Goal: Task Accomplishment & Management: Manage account settings

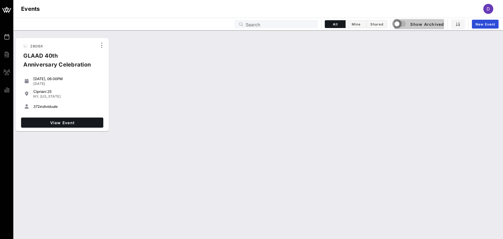
click at [397, 22] on div "button" at bounding box center [397, 24] width 8 height 8
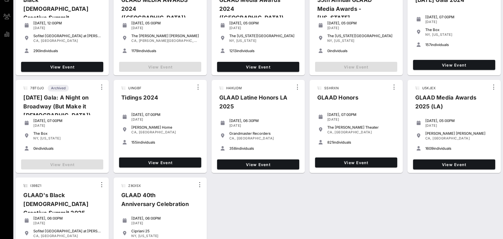
scroll to position [87, 0]
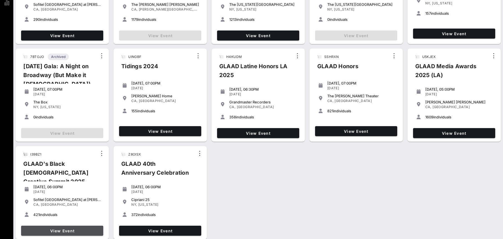
click at [83, 228] on link "View Event" at bounding box center [62, 231] width 82 height 10
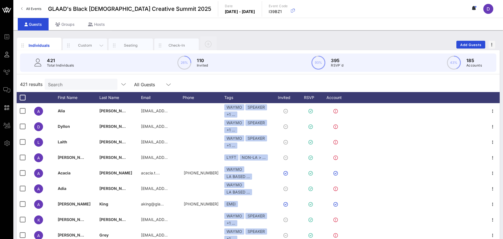
click at [87, 44] on div "Custom" at bounding box center [85, 45] width 25 height 5
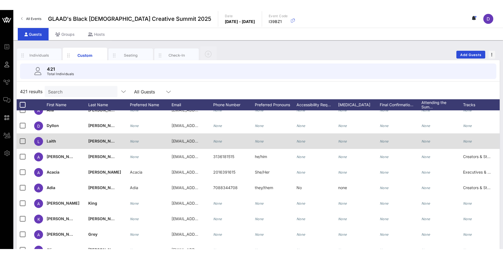
scroll to position [39, 0]
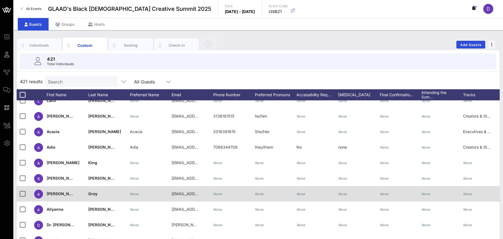
click at [365, 192] on div "None" at bounding box center [359, 197] width 42 height 22
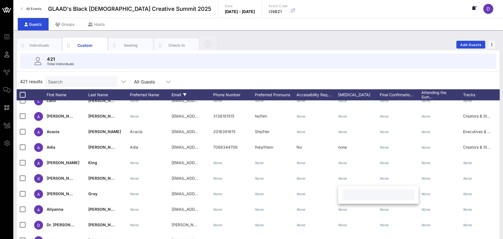
click at [208, 92] on div "Email" at bounding box center [193, 94] width 42 height 11
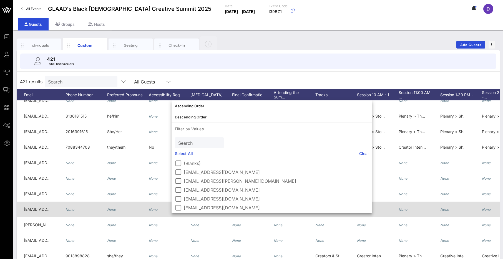
scroll to position [0, 165]
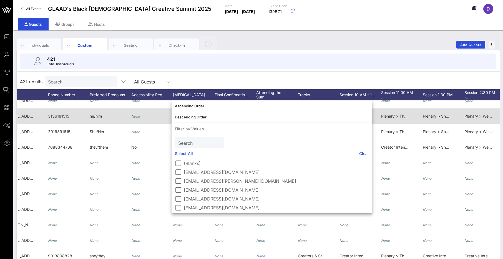
drag, startPoint x: 375, startPoint y: 75, endPoint x: 380, endPoint y: 123, distance: 48.6
click at [375, 75] on div "421 results Search All Guests" at bounding box center [258, 82] width 483 height 16
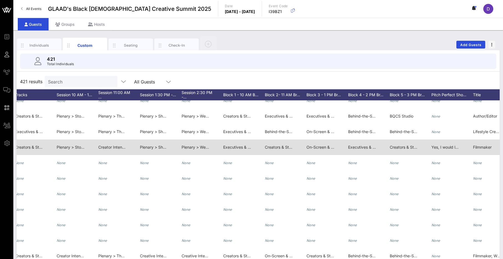
scroll to position [0, 0]
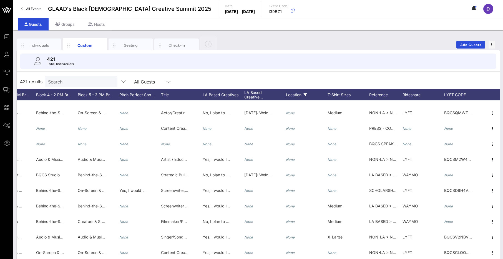
click at [298, 96] on div "Location" at bounding box center [307, 94] width 42 height 11
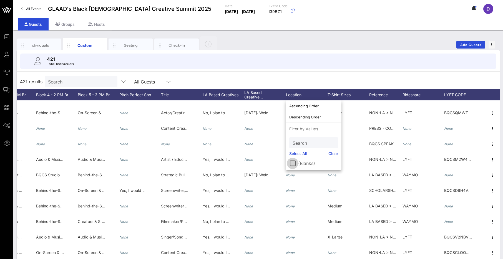
click at [293, 164] on div at bounding box center [292, 163] width 9 height 9
click at [331, 68] on div "421 Total Individuals" at bounding box center [258, 62] width 477 height 16
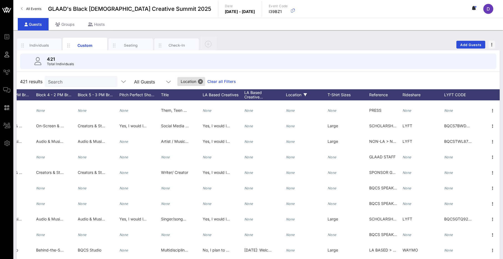
click at [306, 95] on icon at bounding box center [305, 94] width 3 height 3
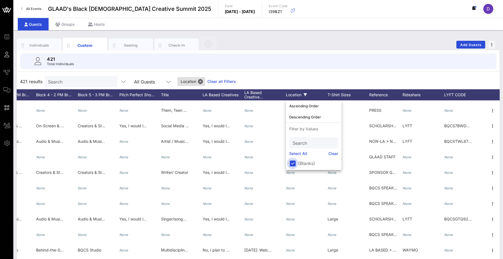
click at [293, 164] on div at bounding box center [292, 163] width 9 height 9
click at [303, 76] on div "421 results Search All Guests" at bounding box center [258, 82] width 483 height 16
